Goal: Find specific fact: Find specific fact

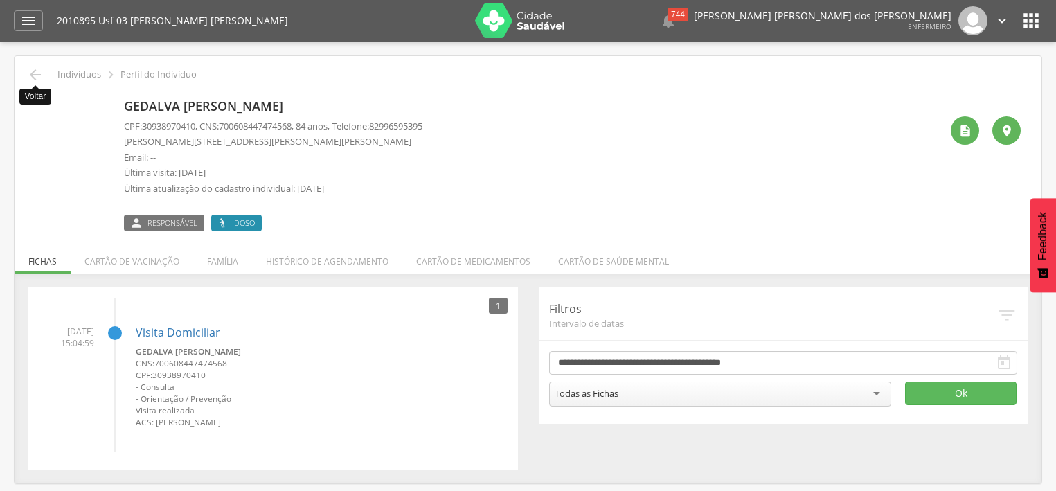
click at [35, 67] on icon "" at bounding box center [35, 75] width 17 height 17
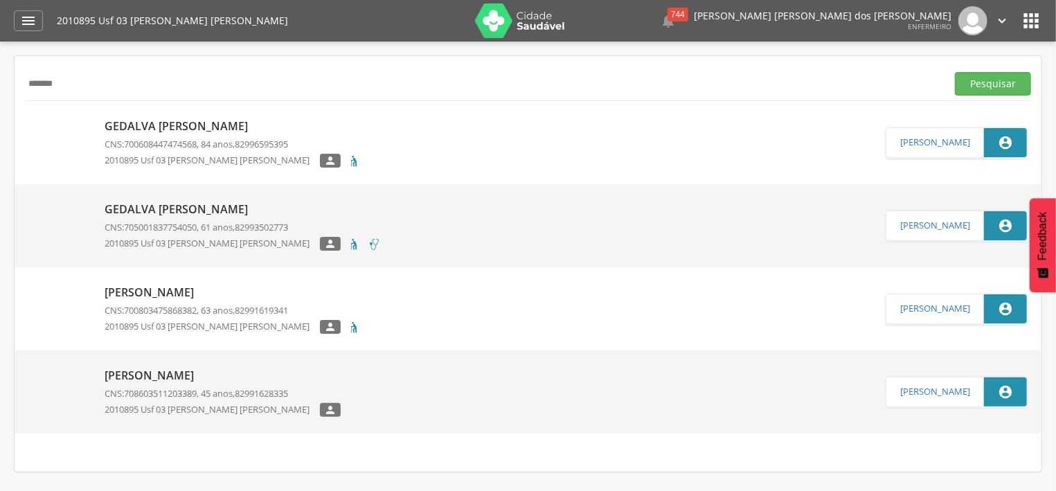
drag, startPoint x: 92, startPoint y: 92, endPoint x: 27, endPoint y: 80, distance: 66.2
click at [27, 80] on input "*******" at bounding box center [483, 84] width 917 height 24
click at [1008, 84] on button "Pesquisar" at bounding box center [993, 84] width 76 height 24
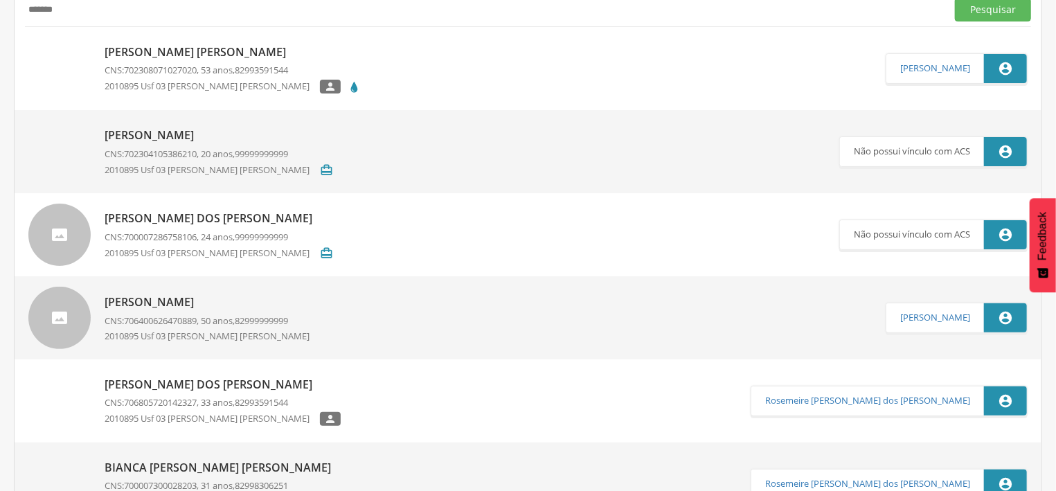
scroll to position [148, 0]
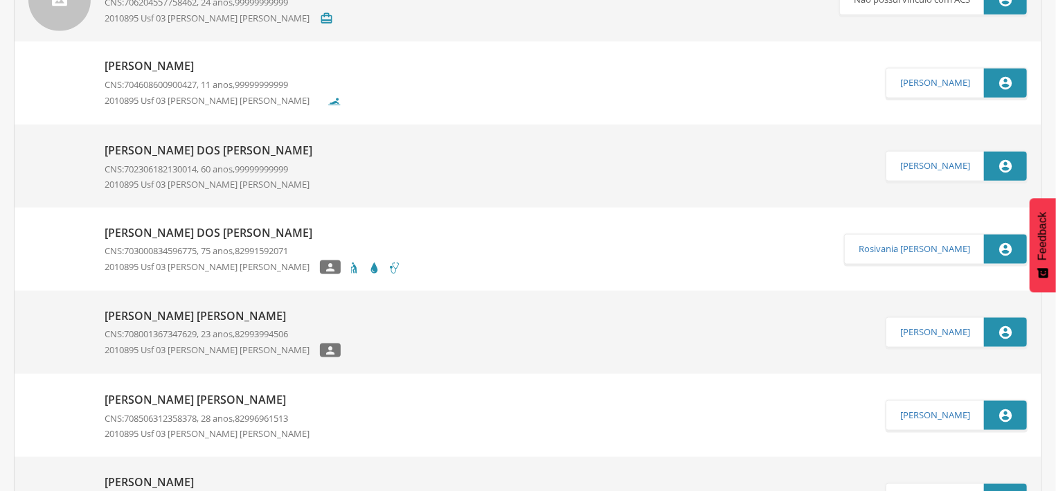
click at [197, 251] on span "703000834596775" at bounding box center [160, 251] width 73 height 12
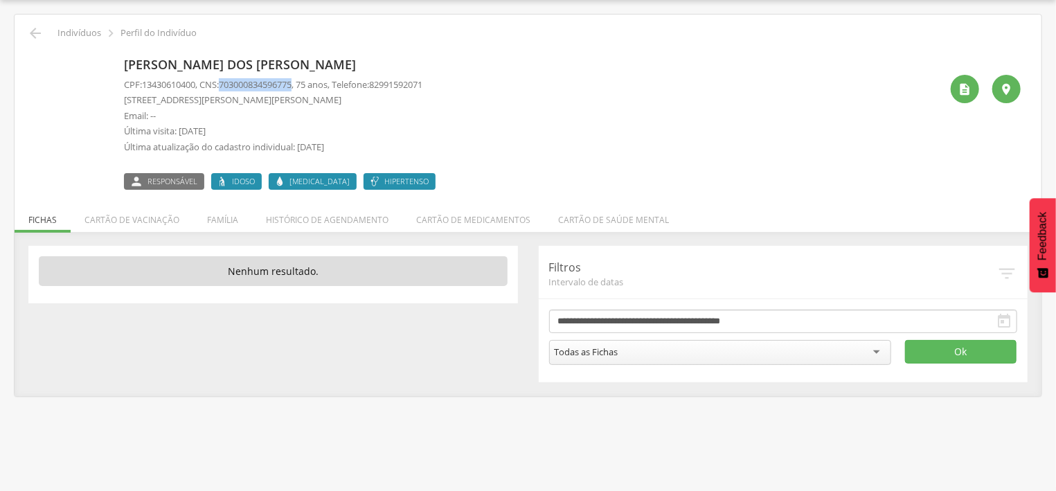
drag, startPoint x: 230, startPoint y: 84, endPoint x: 303, endPoint y: 84, distance: 73.4
click at [292, 84] on span "703000834596775" at bounding box center [255, 84] width 73 height 12
copy span "703000834596775"
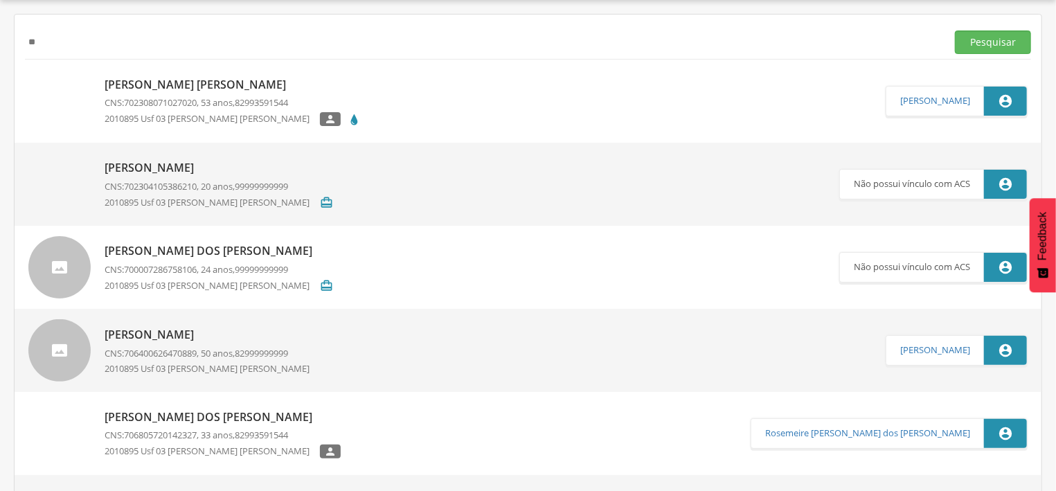
type input "*"
type input "*******"
click at [1009, 40] on button "Pesquisar" at bounding box center [993, 42] width 76 height 24
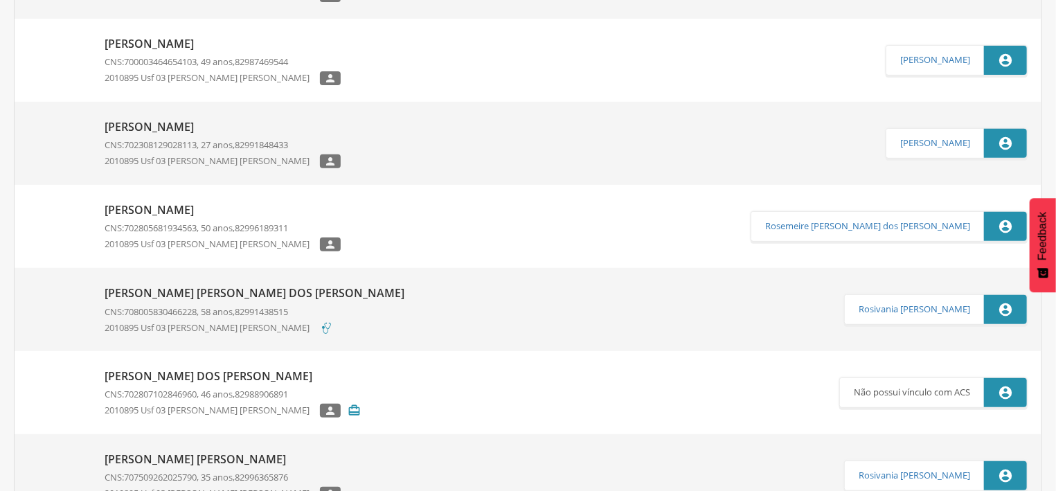
scroll to position [264, 0]
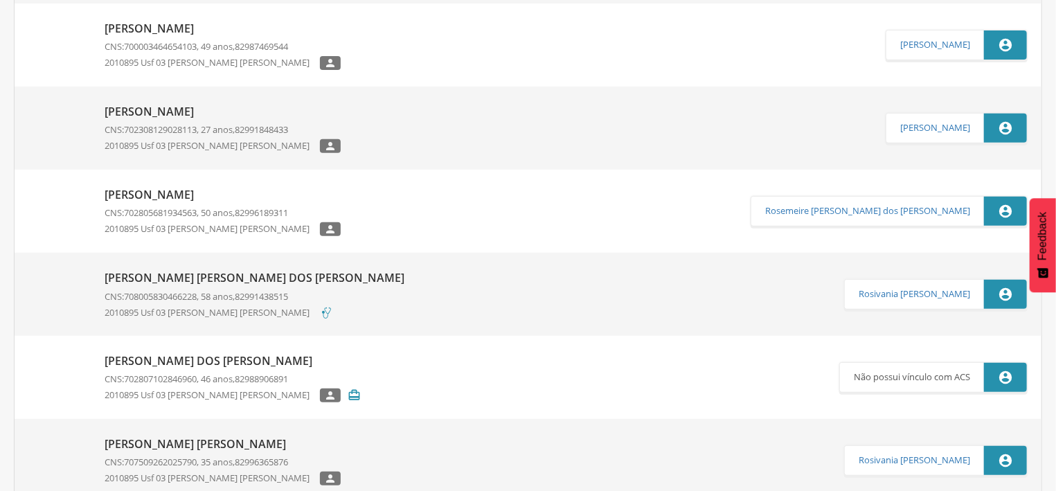
click at [227, 268] on div "[PERSON_NAME] [PERSON_NAME] dos [PERSON_NAME] CNS: 708005830466228 , 58 anos, 8…" at bounding box center [258, 294] width 307 height 56
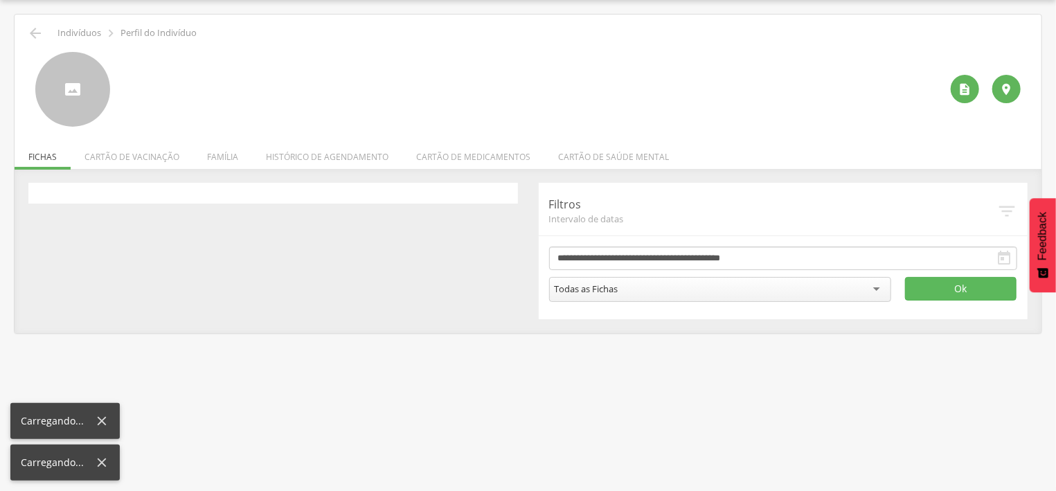
scroll to position [42, 0]
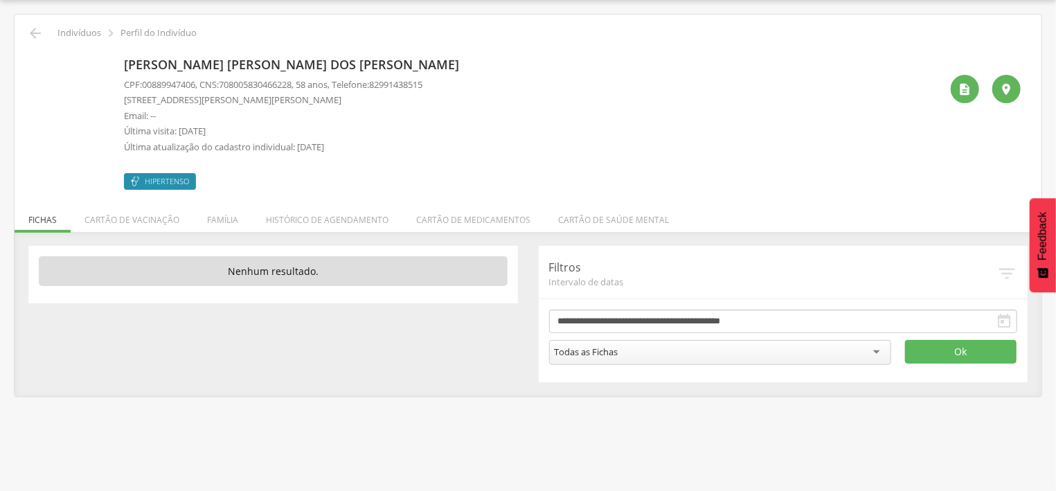
drag, startPoint x: 227, startPoint y: 82, endPoint x: 304, endPoint y: 85, distance: 76.9
click at [304, 85] on p "CPF: 00889947406 , CNS: [PHONE_NUMBER] , 58 anos, Telefone: [PHONE_NUMBER]" at bounding box center [273, 84] width 299 height 13
copy p "708005830466228"
click at [29, 33] on icon "" at bounding box center [35, 33] width 17 height 17
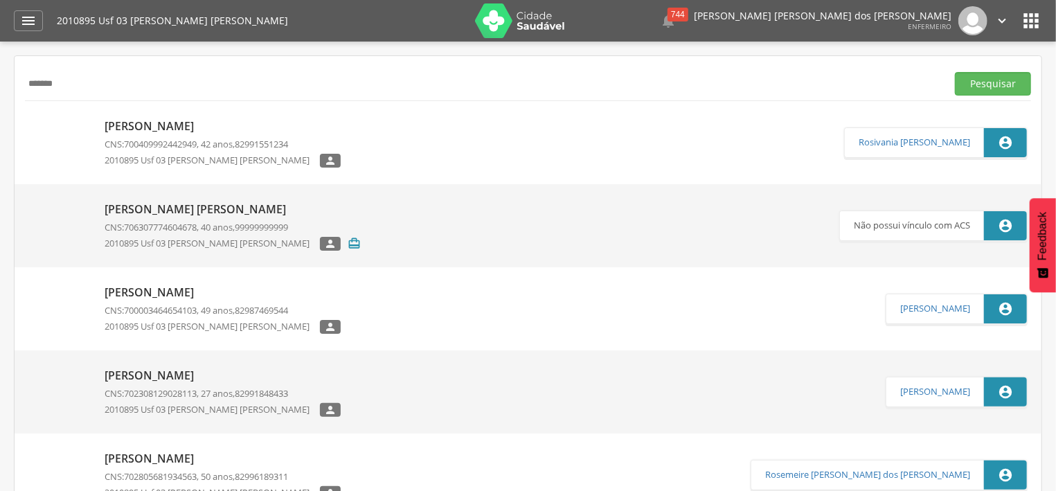
drag, startPoint x: 100, startPoint y: 77, endPoint x: 21, endPoint y: 76, distance: 79.7
click at [25, 82] on input "*******" at bounding box center [483, 84] width 917 height 24
click at [976, 87] on button "Pesquisar" at bounding box center [993, 84] width 76 height 24
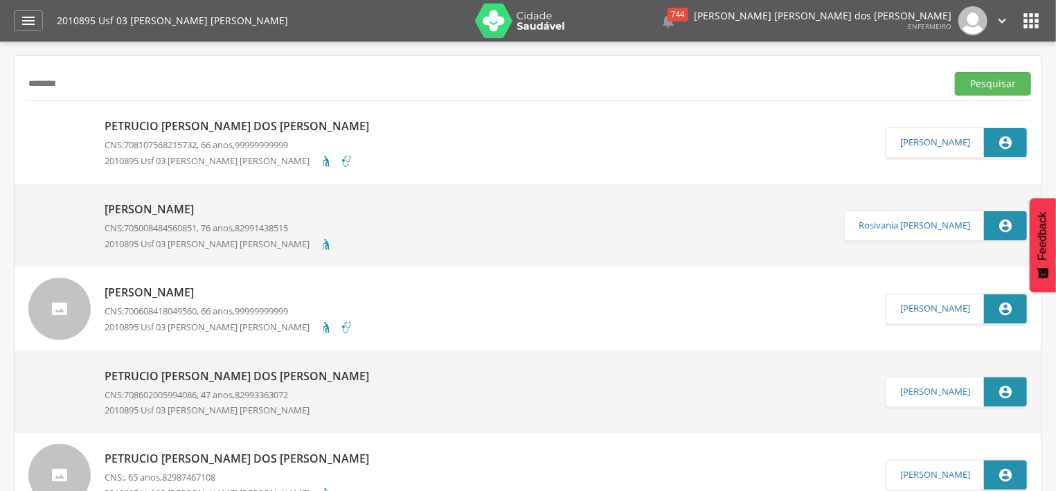
click at [217, 206] on p "[PERSON_NAME]" at bounding box center [219, 210] width 229 height 16
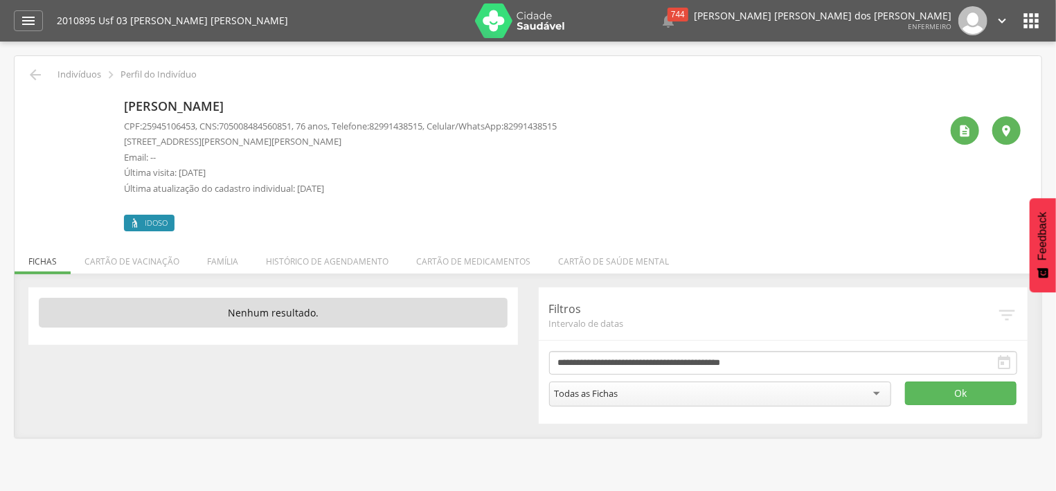
drag, startPoint x: 227, startPoint y: 126, endPoint x: 303, endPoint y: 127, distance: 76.2
click at [303, 127] on p "CPF: 25945106453 , CNS: [PHONE_NUMBER] , 76 anos, Telefone: [PHONE_NUMBER] , Ce…" at bounding box center [340, 126] width 433 height 13
copy p "705008484560851"
click at [33, 73] on icon "" at bounding box center [35, 75] width 17 height 17
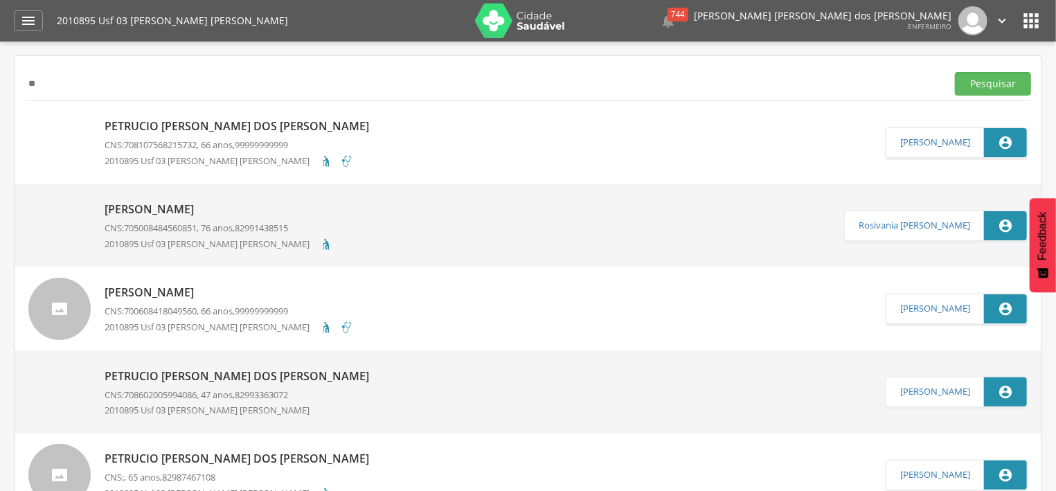
type input "*"
type input "**********"
click at [999, 87] on button "Pesquisar" at bounding box center [993, 84] width 76 height 24
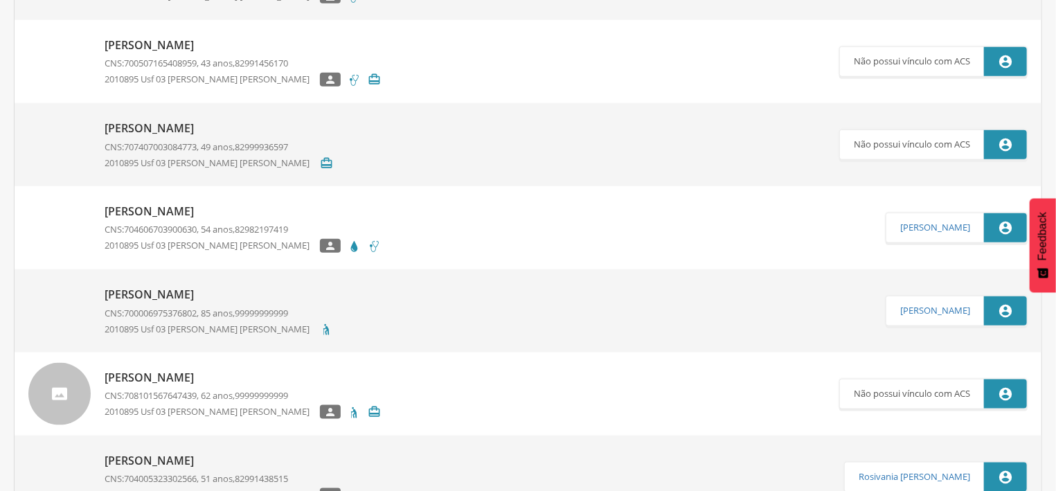
scroll to position [817, 0]
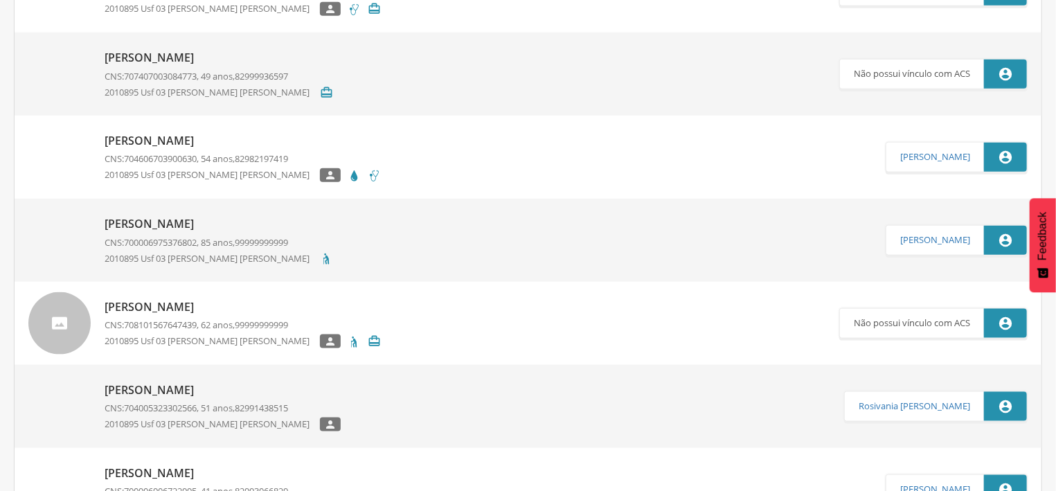
click at [206, 239] on p "CNS: 700006975376802 , 85 anos, 99999999999" at bounding box center [219, 242] width 229 height 13
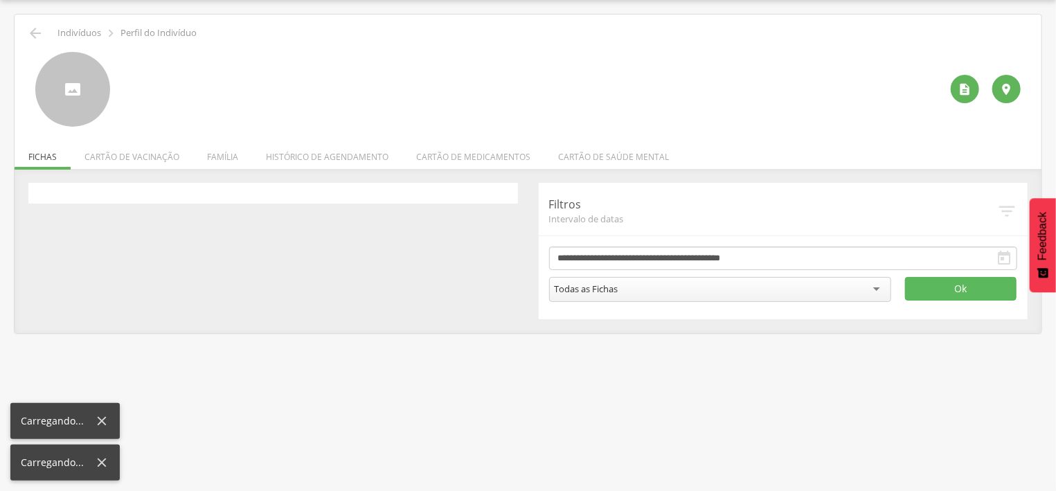
scroll to position [42, 0]
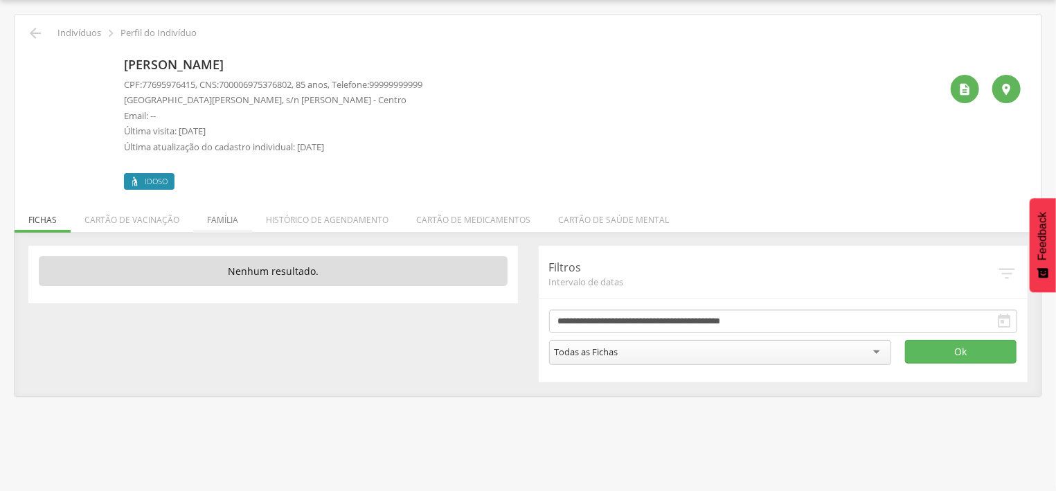
click at [224, 214] on li "Família" at bounding box center [222, 216] width 59 height 33
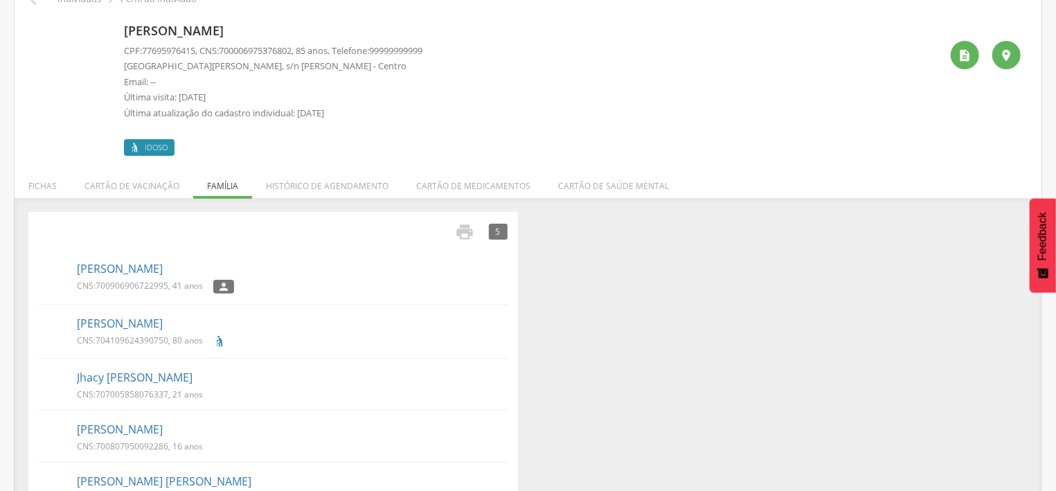
scroll to position [0, 0]
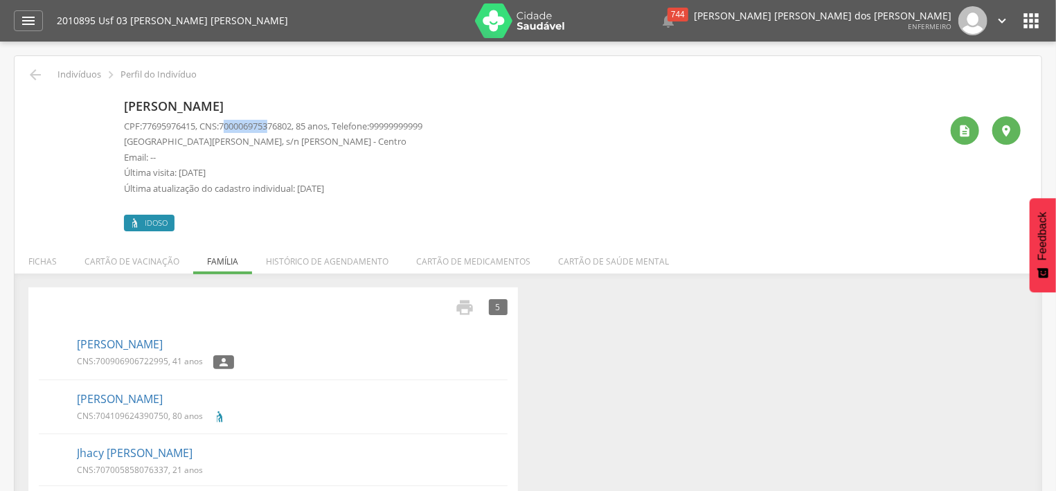
drag, startPoint x: 231, startPoint y: 124, endPoint x: 278, endPoint y: 122, distance: 47.8
click at [278, 122] on span "700006975376802" at bounding box center [255, 126] width 73 height 12
drag, startPoint x: 230, startPoint y: 121, endPoint x: 304, endPoint y: 127, distance: 74.4
click at [292, 127] on span "700006975376802" at bounding box center [255, 126] width 73 height 12
copy span "700006975376802"
